Goal: Information Seeking & Learning: Understand process/instructions

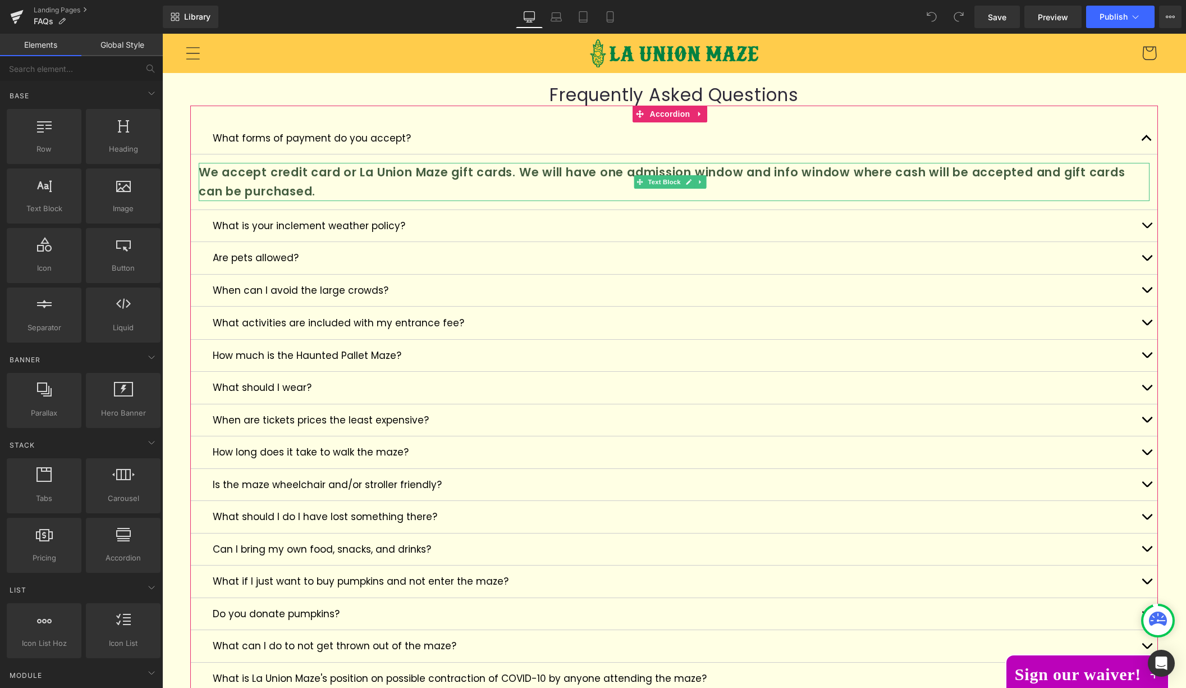
click at [339, 167] on p "We accept credit card or La Union Maze gift cards. We will have one admission w…" at bounding box center [674, 182] width 951 height 38
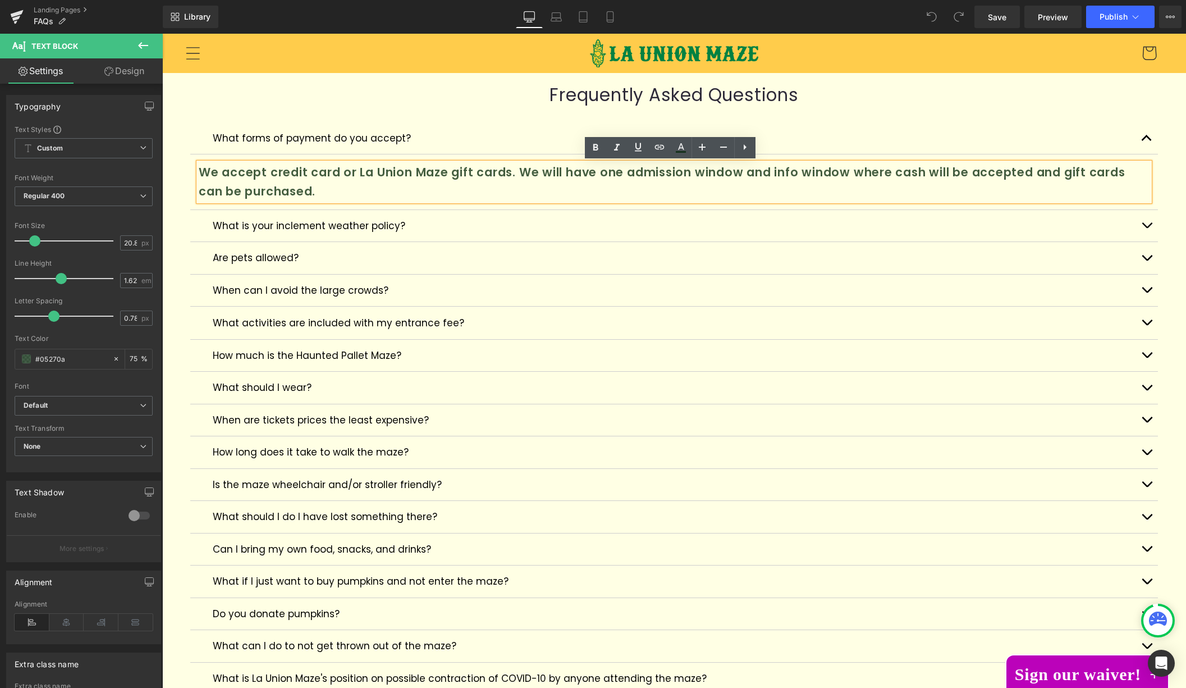
click at [309, 172] on p "We accept credit card or La Union Maze gift cards. We will have one admission w…" at bounding box center [674, 182] width 951 height 38
click at [305, 173] on p "We accept credit card or La Union Maze gift cards. We will have one admission w…" at bounding box center [674, 182] width 951 height 38
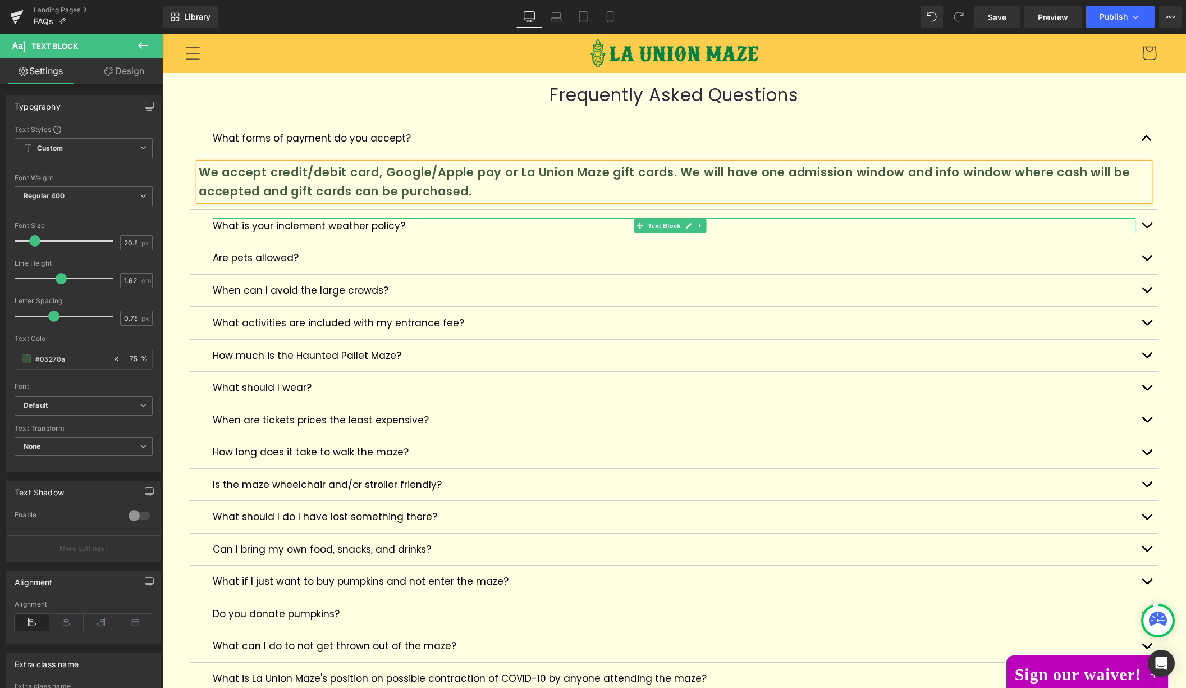
click at [232, 225] on p "What is your inclement weather policy?" at bounding box center [674, 225] width 923 height 15
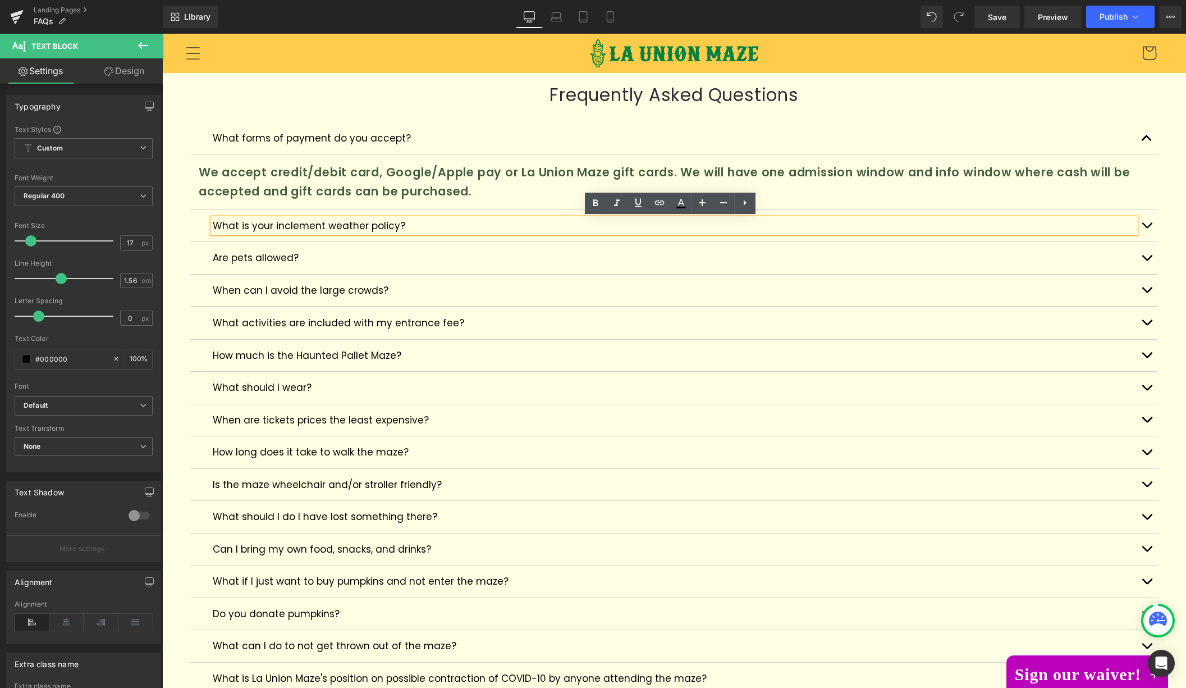
click at [1144, 225] on button "button" at bounding box center [1147, 226] width 22 height 32
click at [1147, 228] on span "button" at bounding box center [1147, 228] width 0 height 0
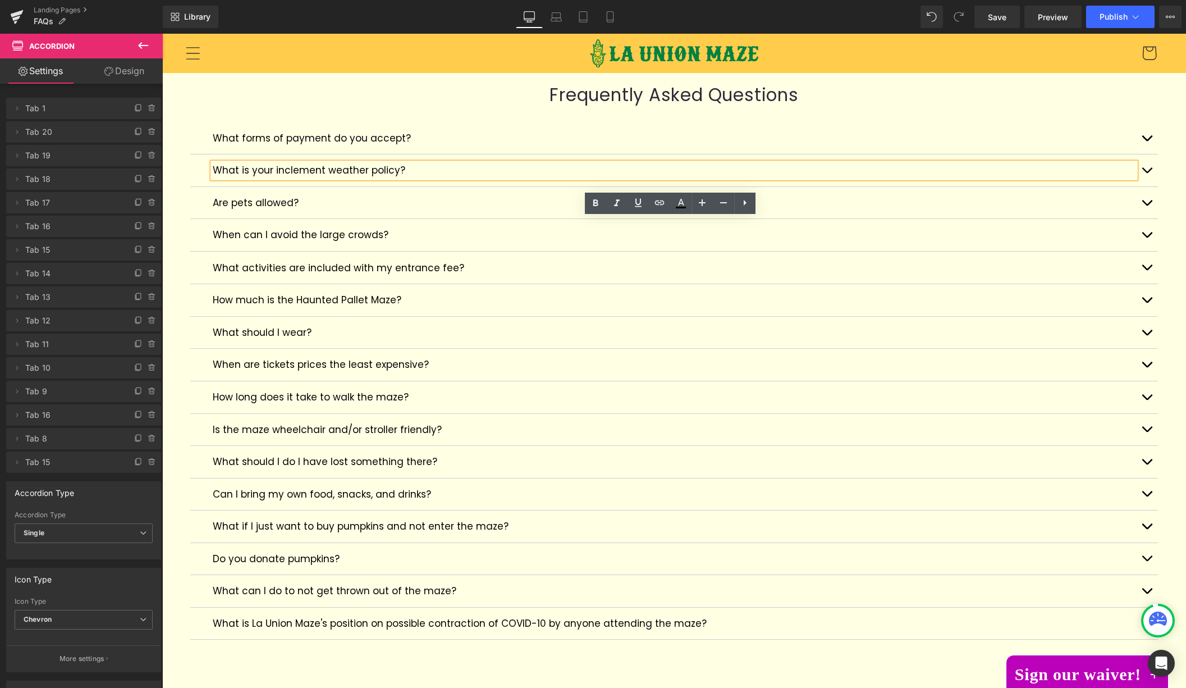
click at [1142, 223] on button "button" at bounding box center [1147, 235] width 22 height 32
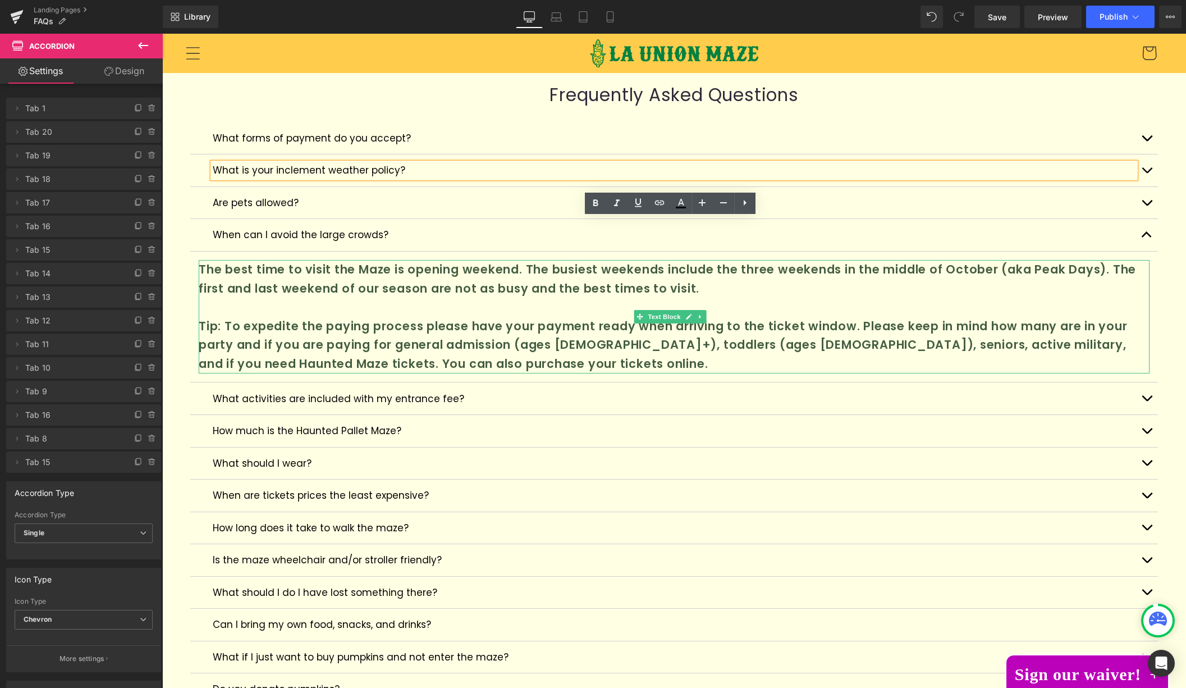
click at [637, 327] on p "Tip: To expedite the paying process please have your payment ready when arrivin…" at bounding box center [674, 345] width 951 height 57
click at [634, 332] on p "Tip: To expedite the paying process please have your payment ready when arrivin…" at bounding box center [674, 345] width 951 height 57
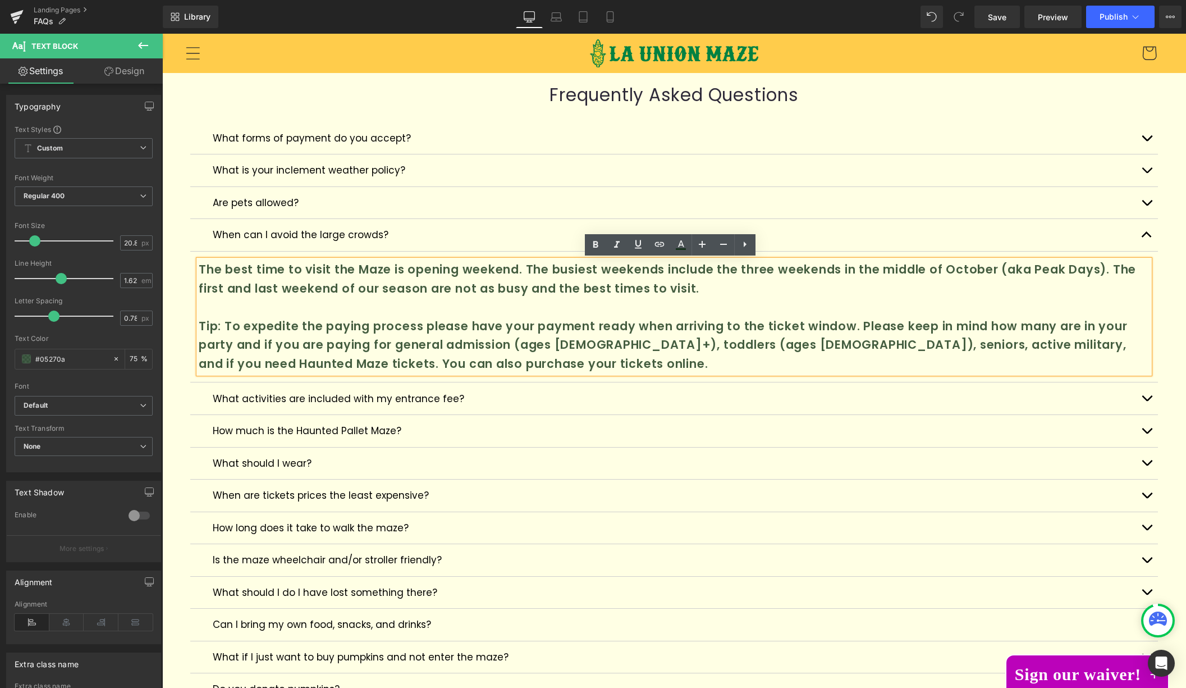
click at [637, 330] on p "Tip: To expedite the paying process please have your payment ready when arrivin…" at bounding box center [674, 345] width 951 height 57
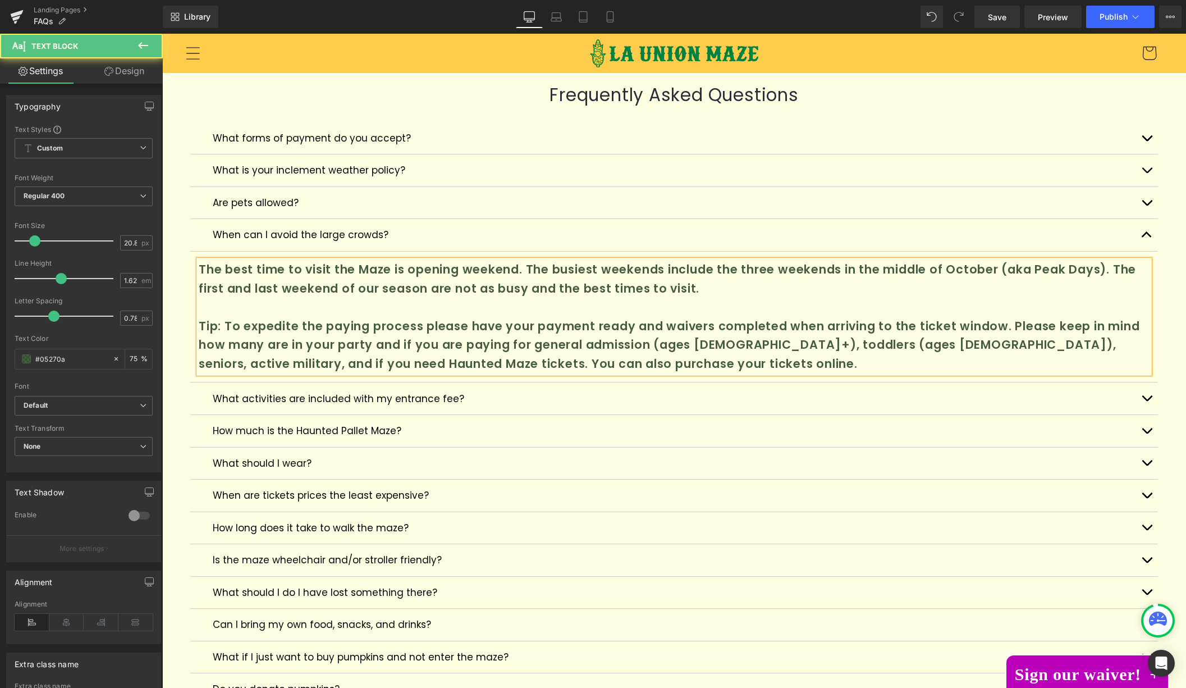
click at [744, 363] on p "Tip: To expedite the paying process please have your payment ready and waivers …" at bounding box center [674, 345] width 951 height 57
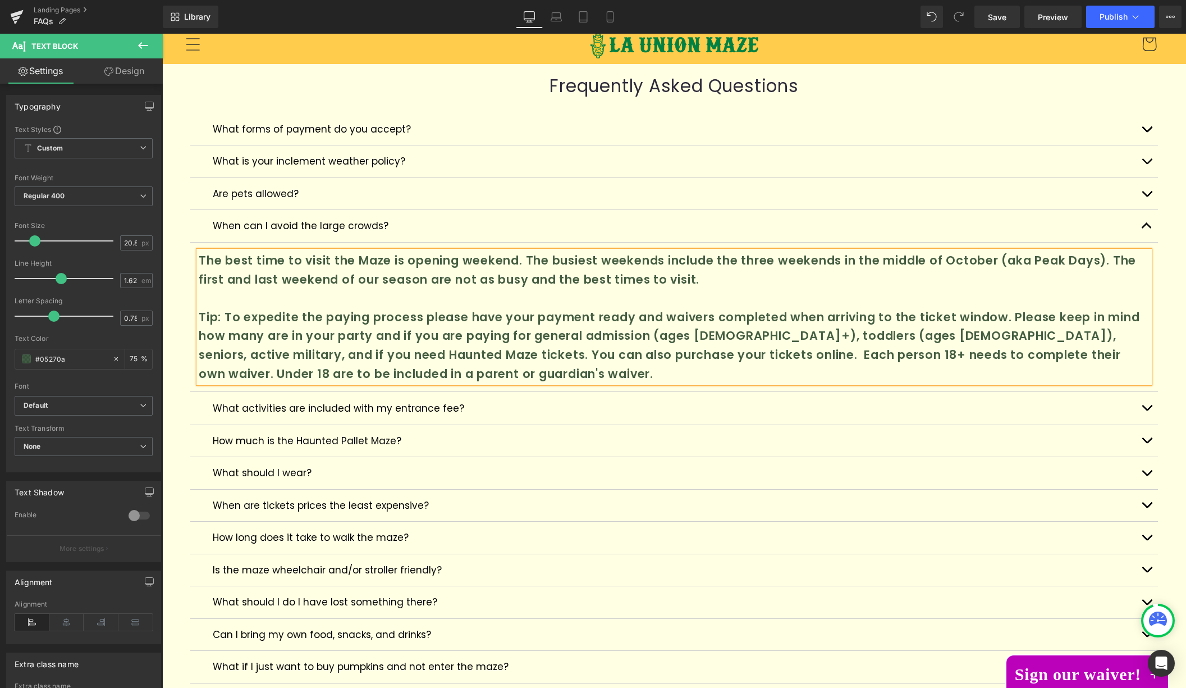
scroll to position [31, 0]
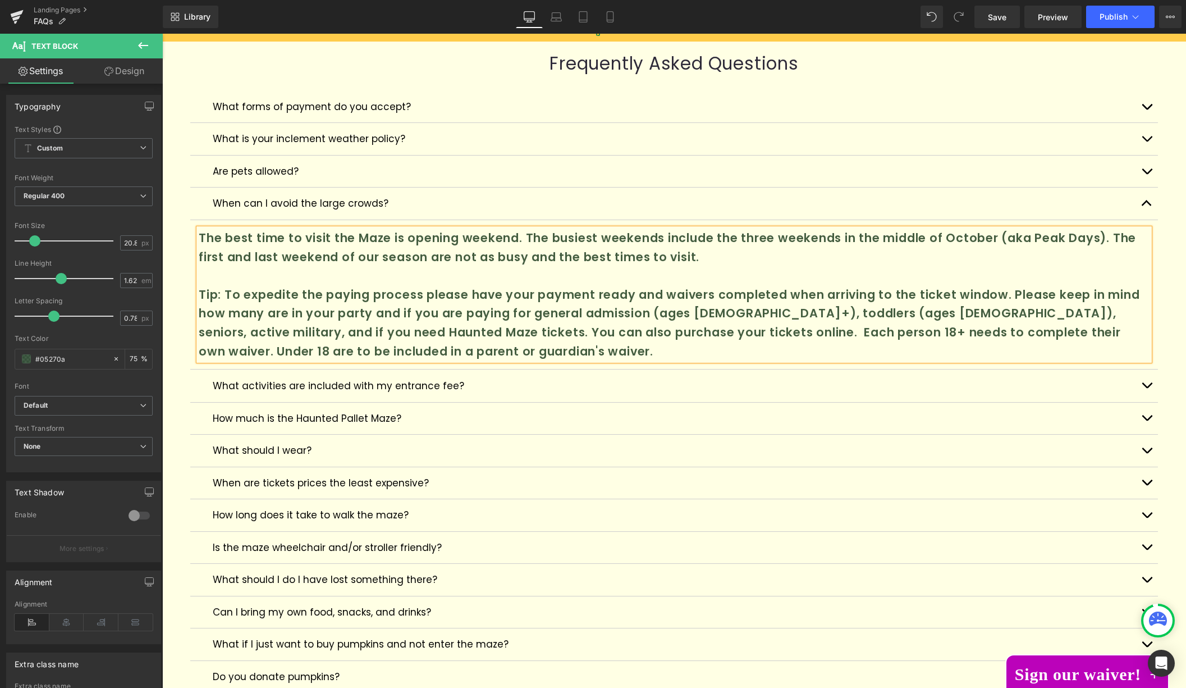
click at [321, 419] on p "How much is the Haunted Pallet Maze?" at bounding box center [674, 418] width 923 height 15
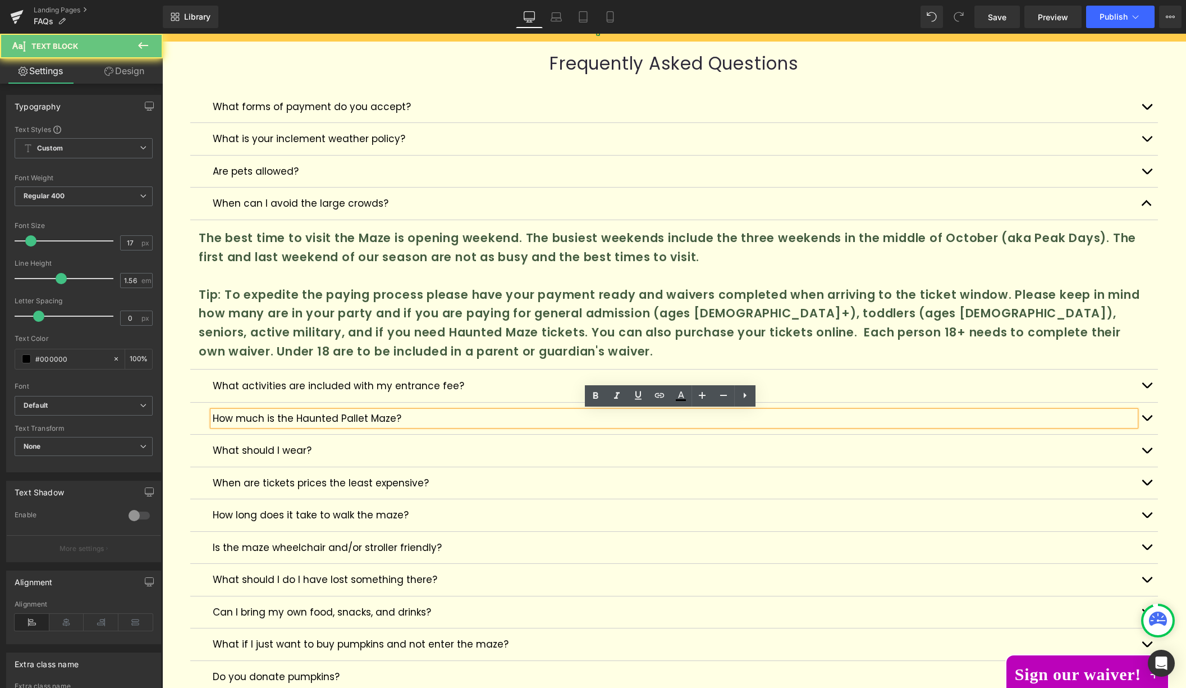
click at [322, 418] on p "How much is the Haunted Pallet Maze?" at bounding box center [674, 418] width 923 height 15
click at [1147, 420] on span "button" at bounding box center [1147, 420] width 0 height 0
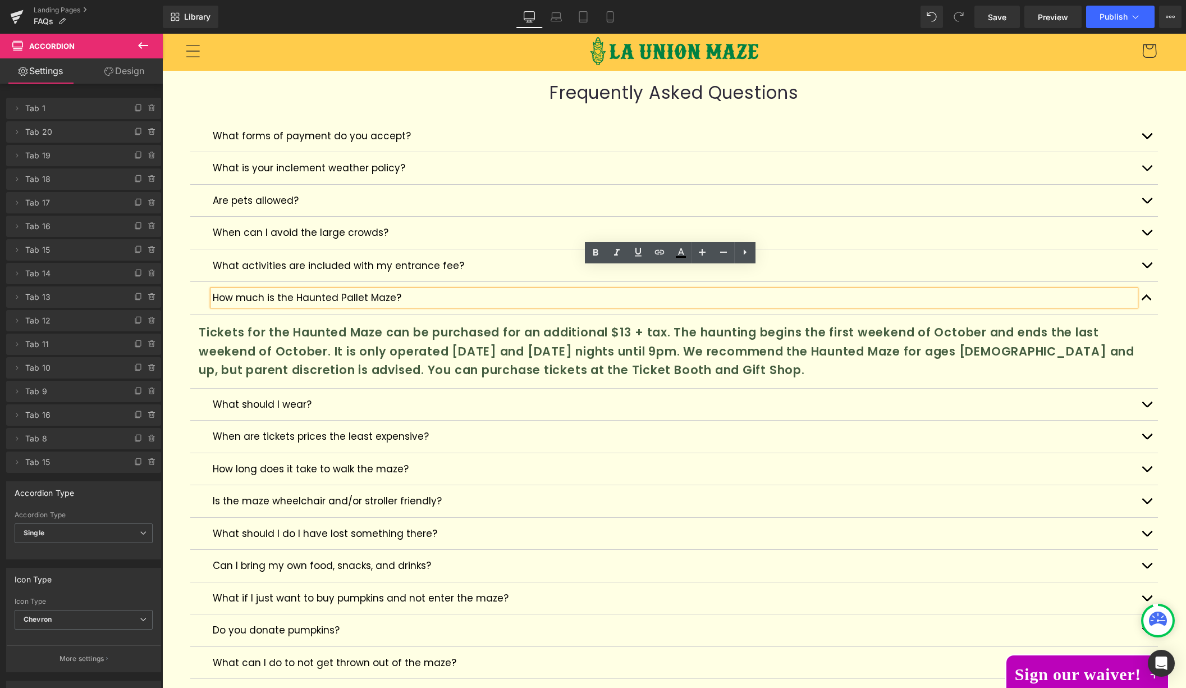
scroll to position [0, 0]
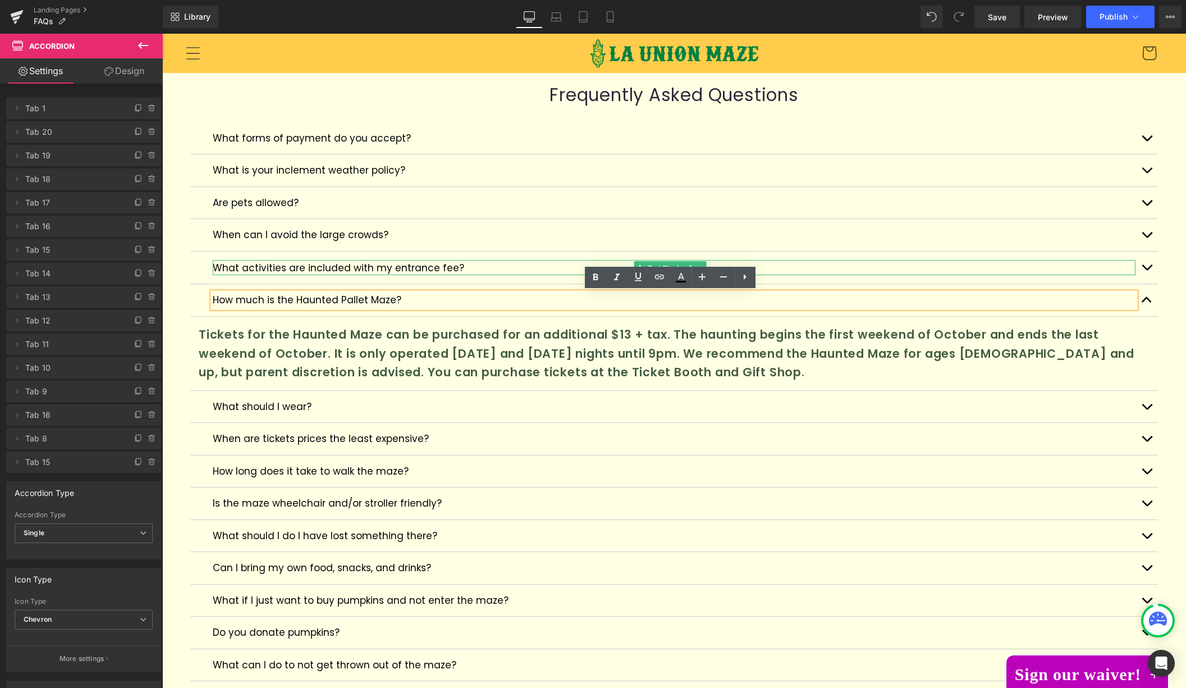
click at [1117, 263] on p "What activities are included with my entrance fee?" at bounding box center [674, 267] width 923 height 15
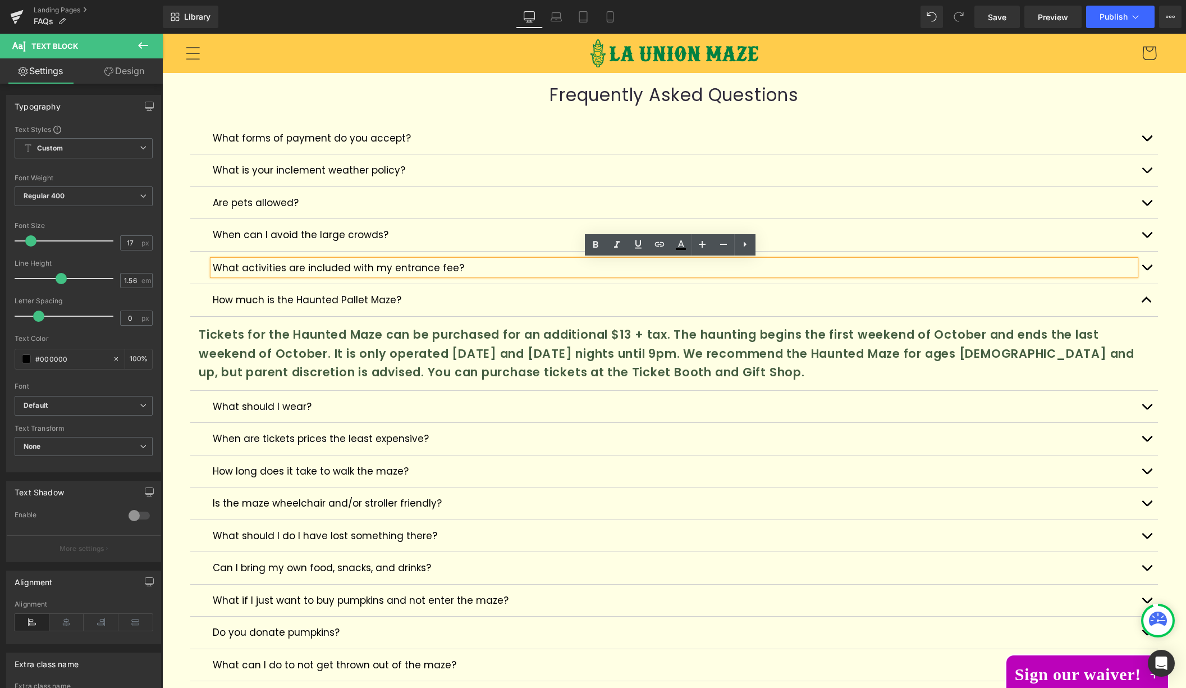
click at [1137, 266] on button "button" at bounding box center [1147, 267] width 22 height 33
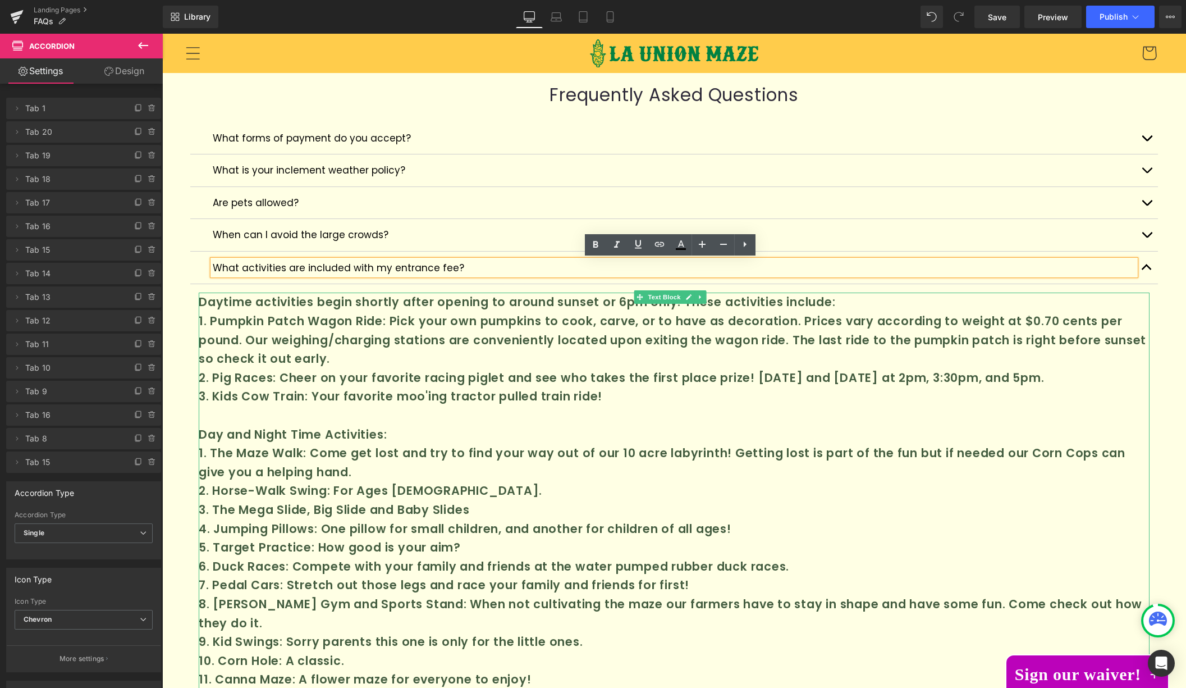
click at [245, 359] on p "1. Pumpkin Patch Wagon Ride: Pick your own pumpkins to cook, carve, or to have …" at bounding box center [674, 340] width 951 height 57
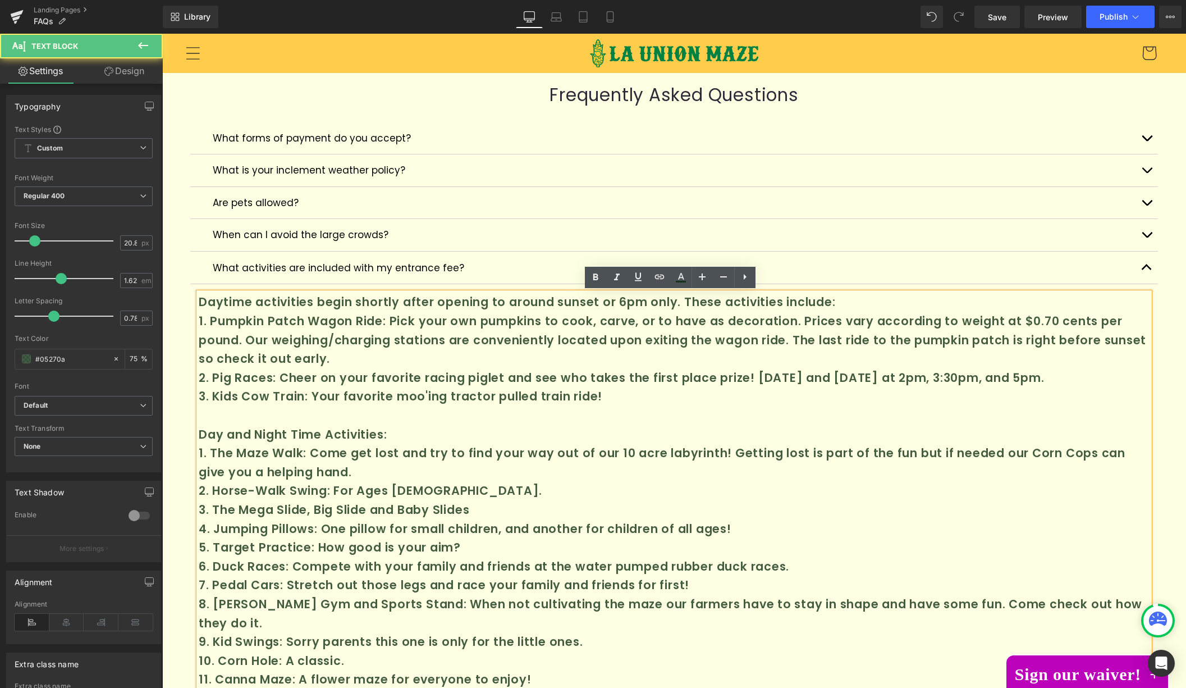
click at [238, 358] on p "1. Pumpkin Patch Wagon Ride: Pick your own pumpkins to cook, carve, or to have …" at bounding box center [674, 340] width 951 height 57
click at [239, 359] on p "1. Pumpkin Patch Wagon Ride: Pick your own pumpkins to cook, carve, or to have …" at bounding box center [674, 340] width 951 height 57
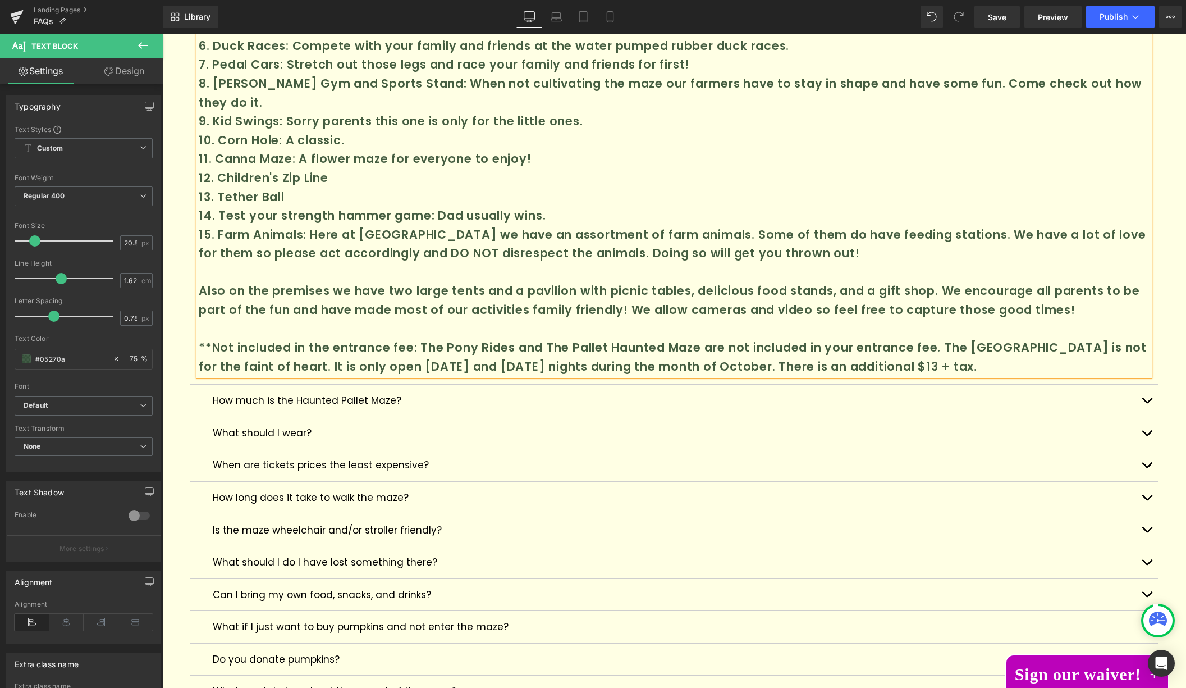
scroll to position [539, 0]
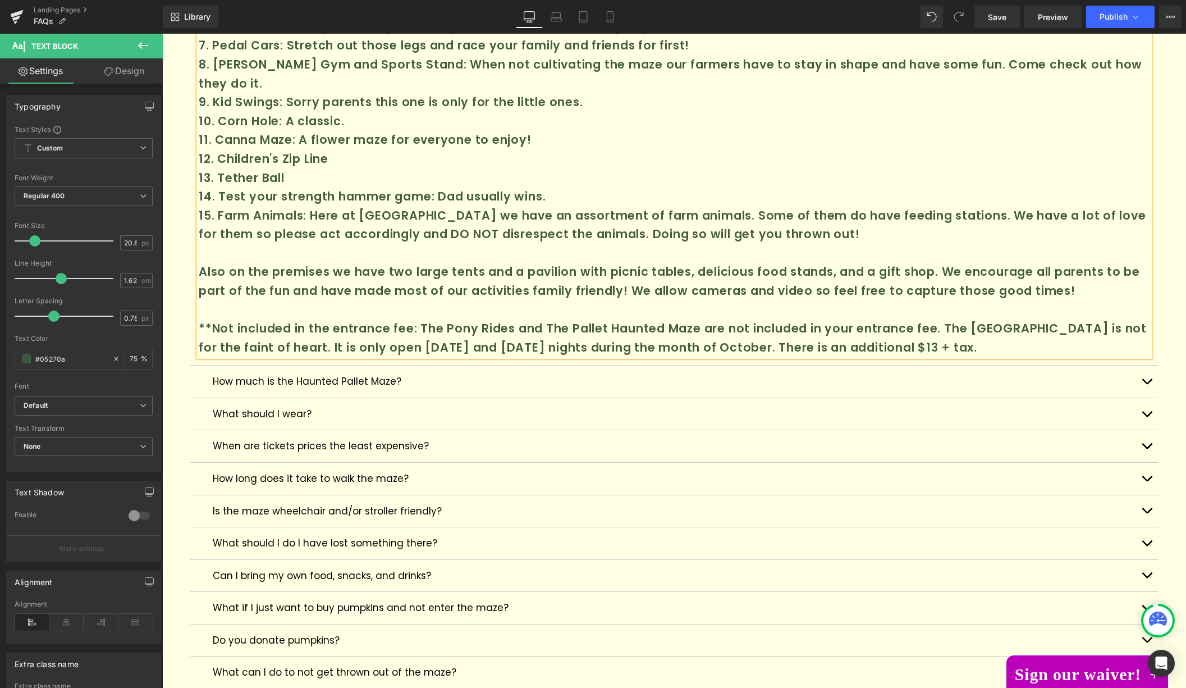
click at [362, 379] on p "How much is the Haunted Pallet Maze?" at bounding box center [674, 381] width 923 height 15
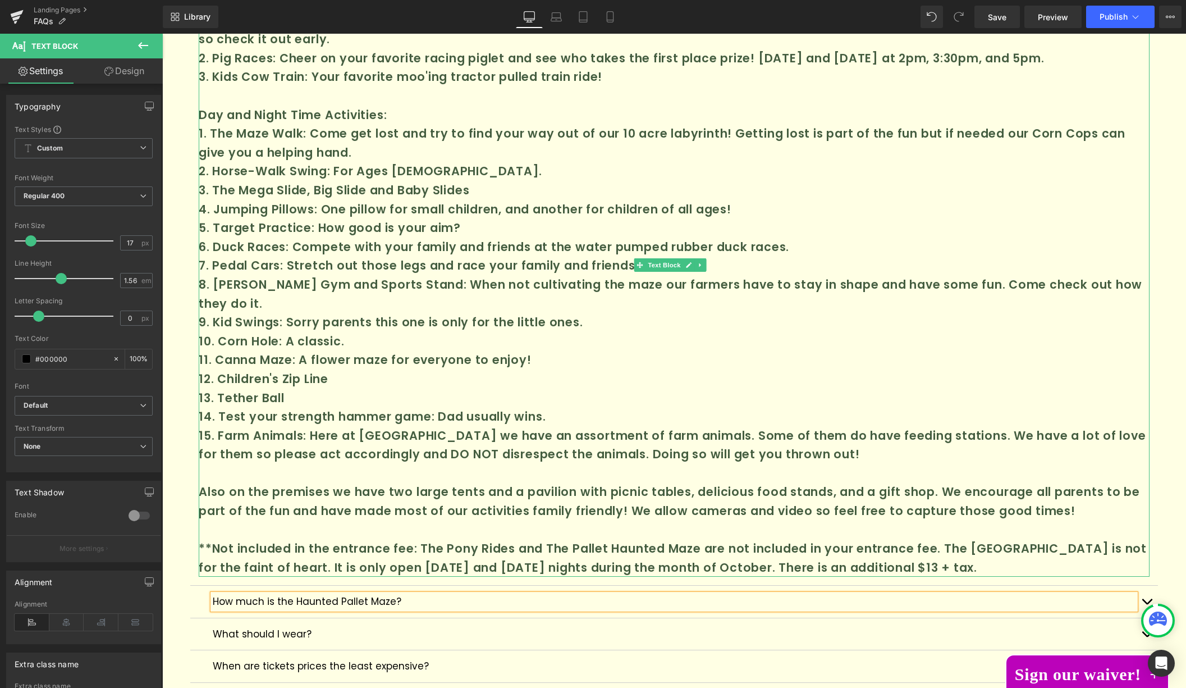
scroll to position [141, 0]
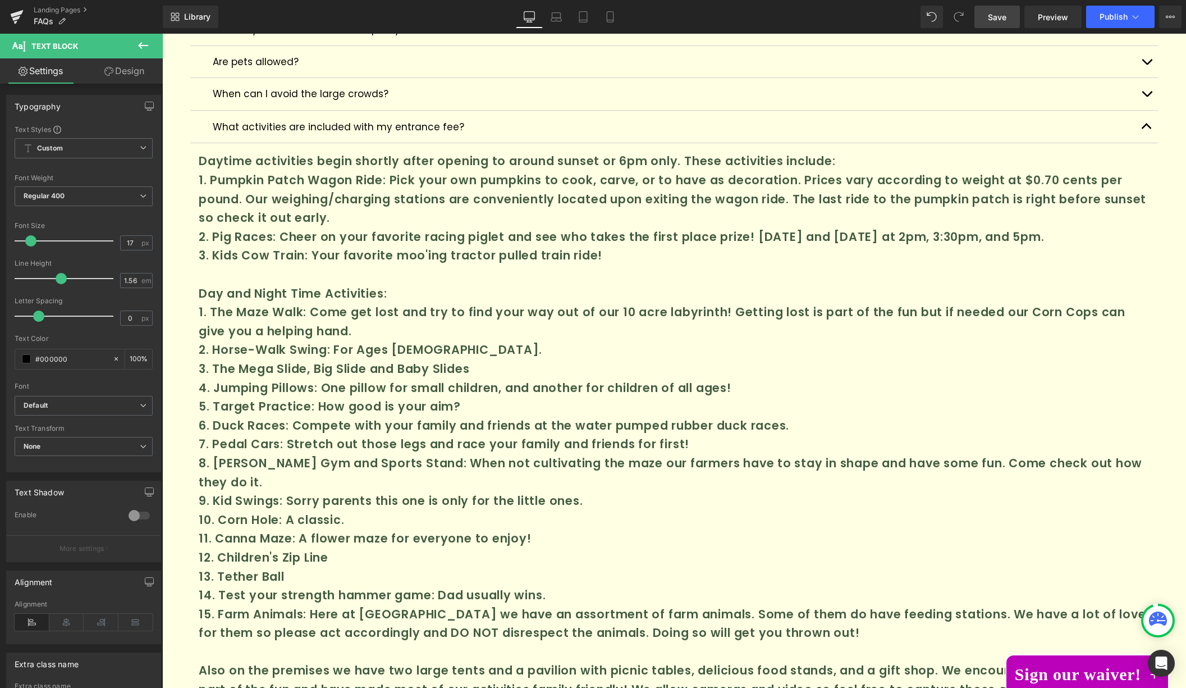
click at [994, 22] on link "Save" at bounding box center [996, 17] width 45 height 22
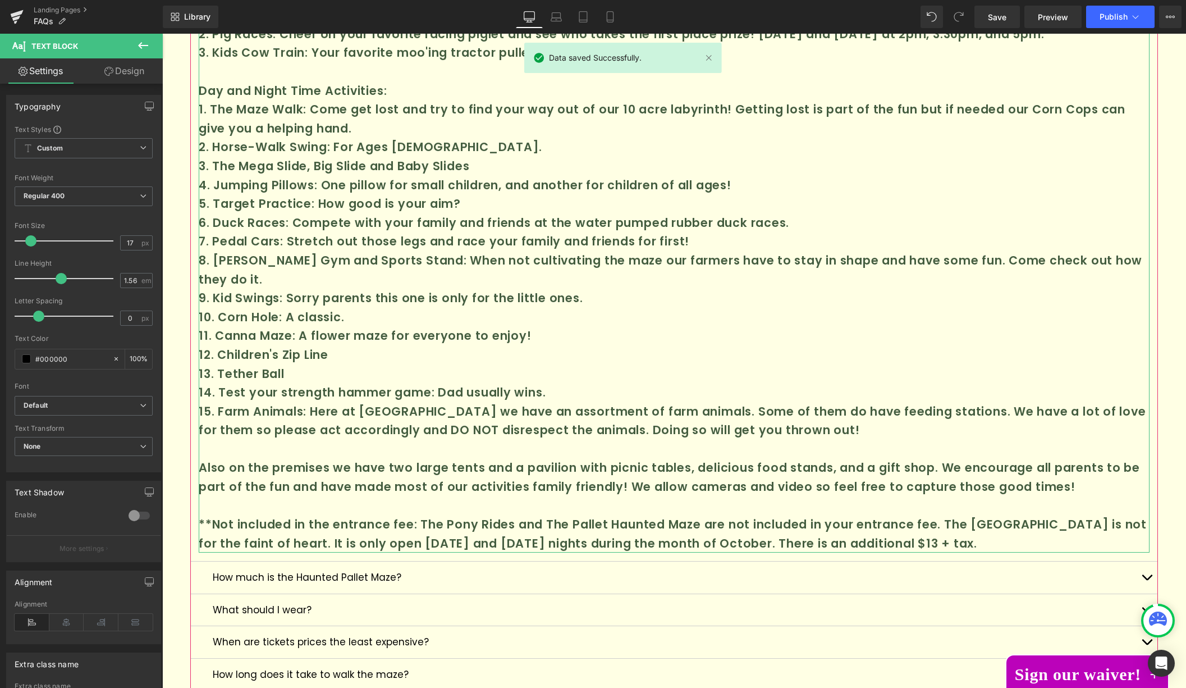
scroll to position [344, 0]
click at [517, 523] on p "**Not included in the entrance fee: The Pony Rides and The Pallet Haunted Maze …" at bounding box center [674, 533] width 951 height 38
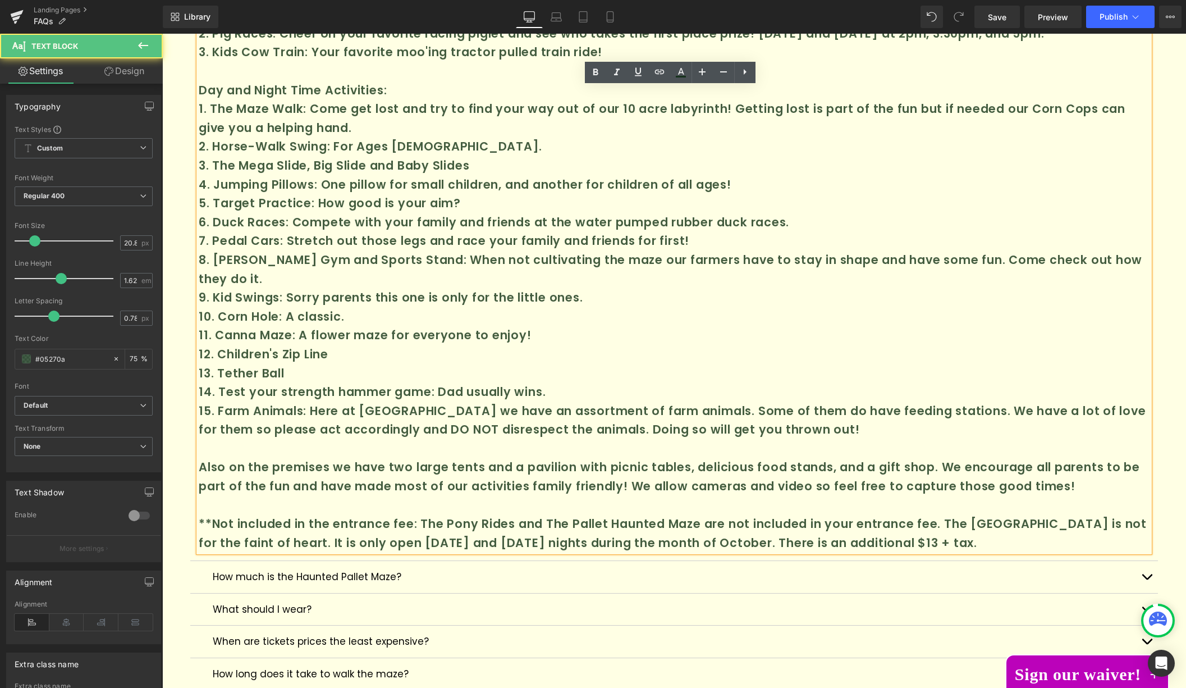
click at [422, 523] on p "**Not included in the entrance fee: The Pony Rides and The Pallet Haunted Maze …" at bounding box center [674, 533] width 951 height 38
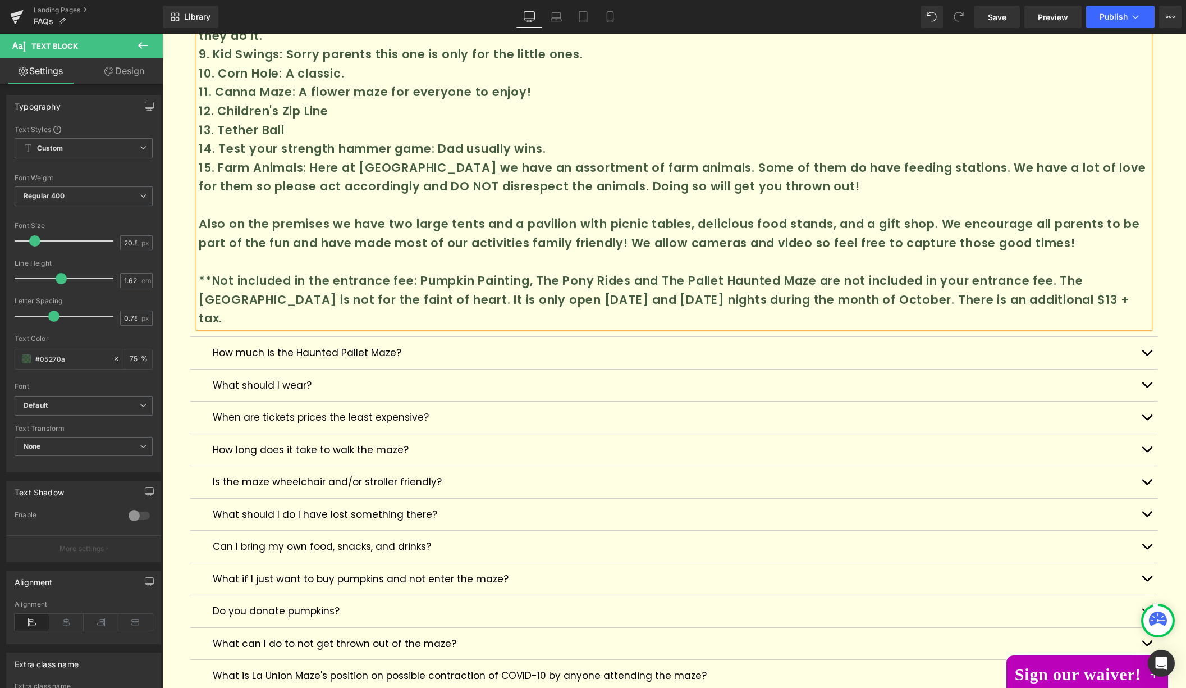
scroll to position [658, 0]
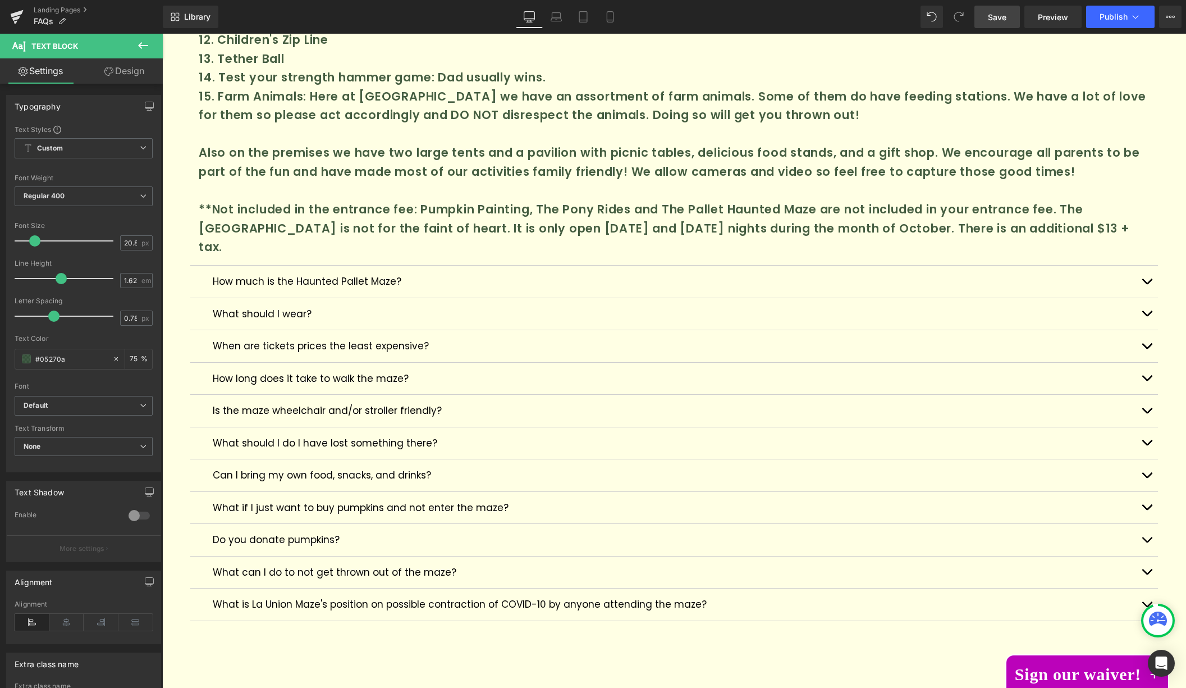
click at [994, 16] on span "Save" at bounding box center [997, 17] width 19 height 12
click at [1104, 13] on span "Publish" at bounding box center [1114, 16] width 28 height 9
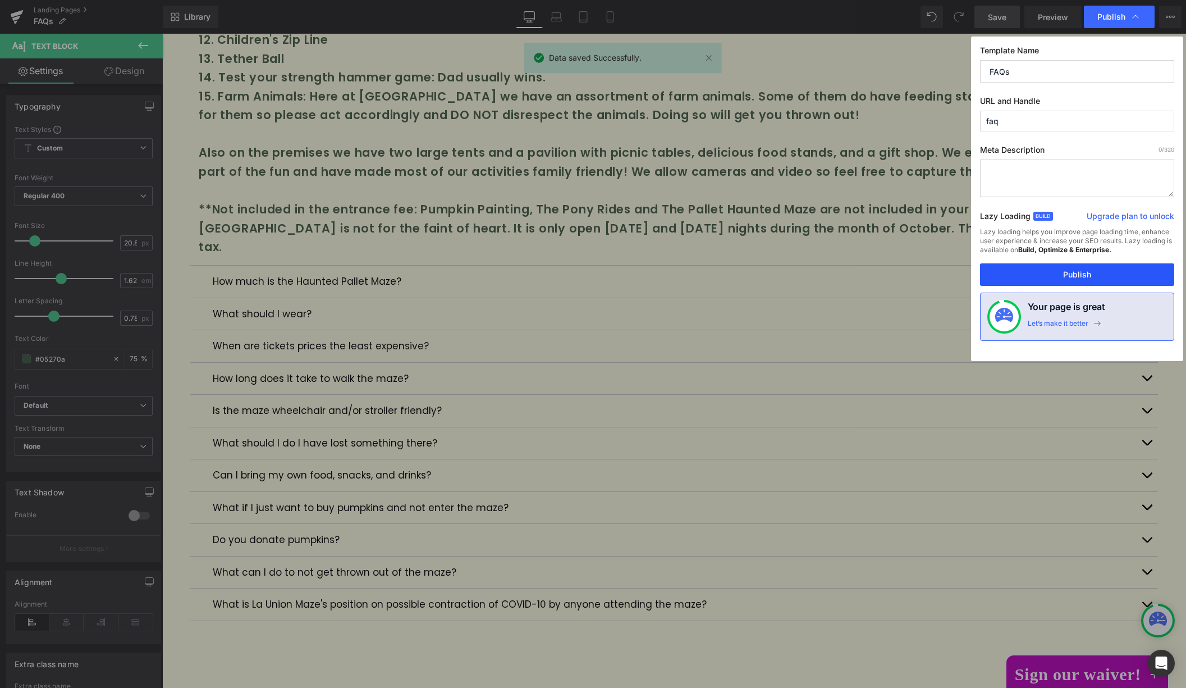
click at [1063, 272] on button "Publish" at bounding box center [1077, 274] width 194 height 22
